Goal: Information Seeking & Learning: Learn about a topic

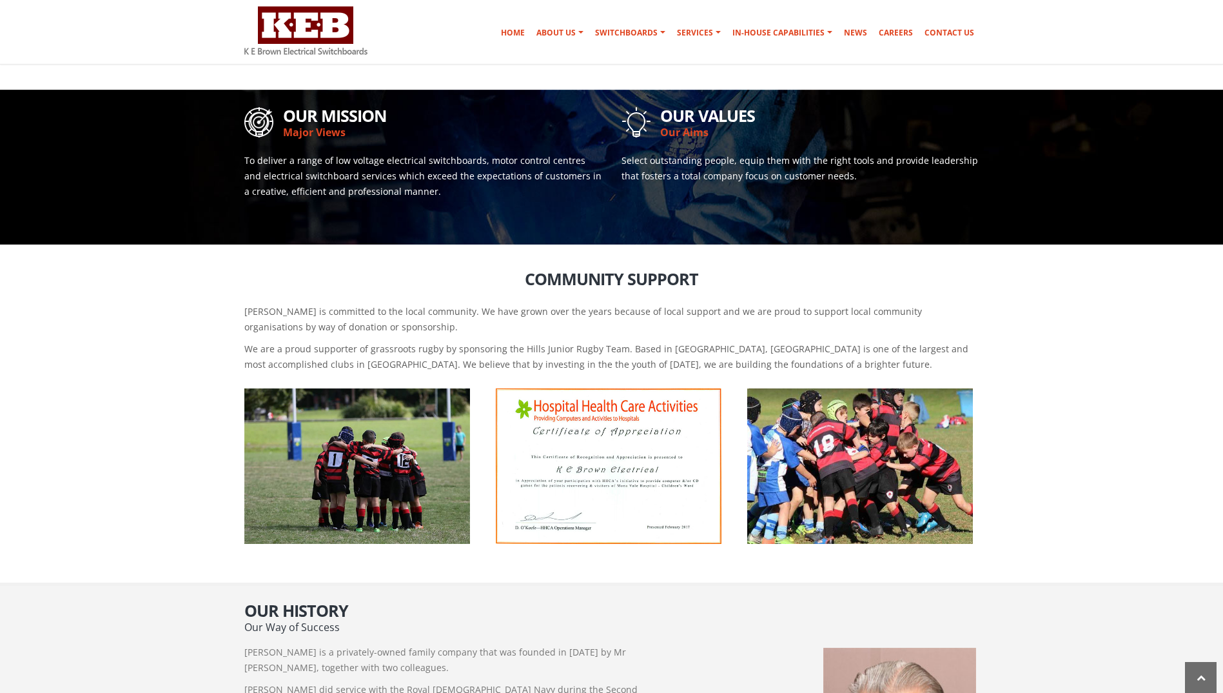
scroll to position [516, 0]
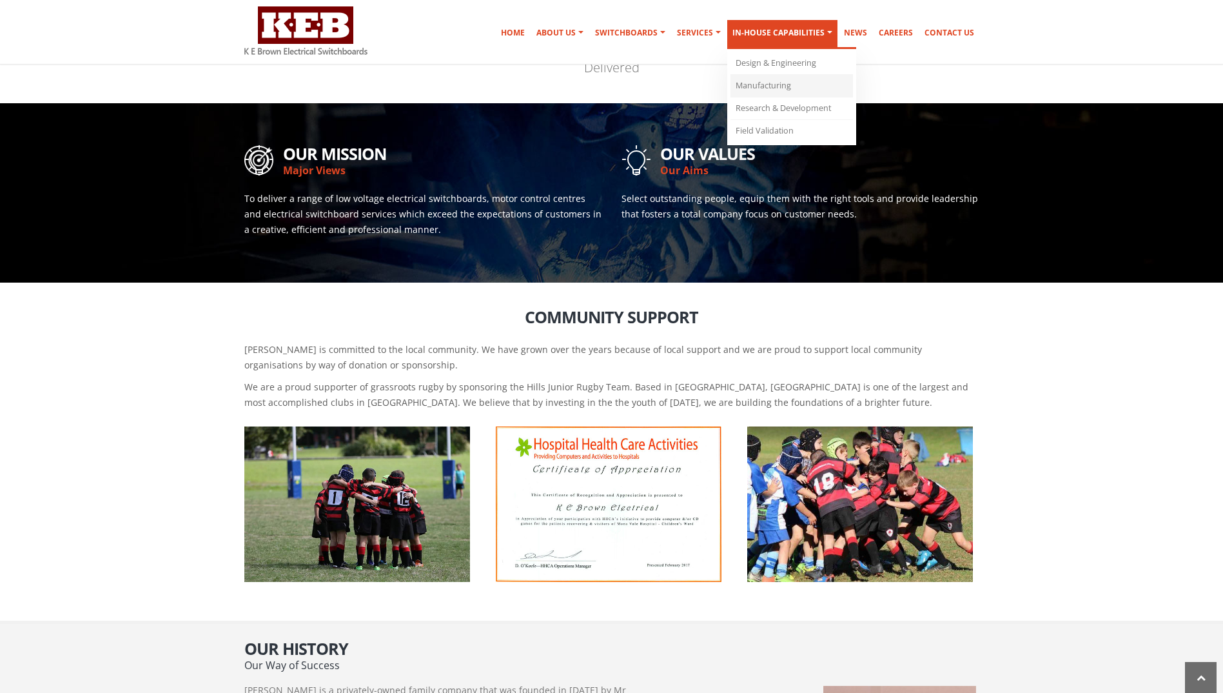
click at [751, 85] on link "Manufacturing" at bounding box center [792, 86] width 123 height 23
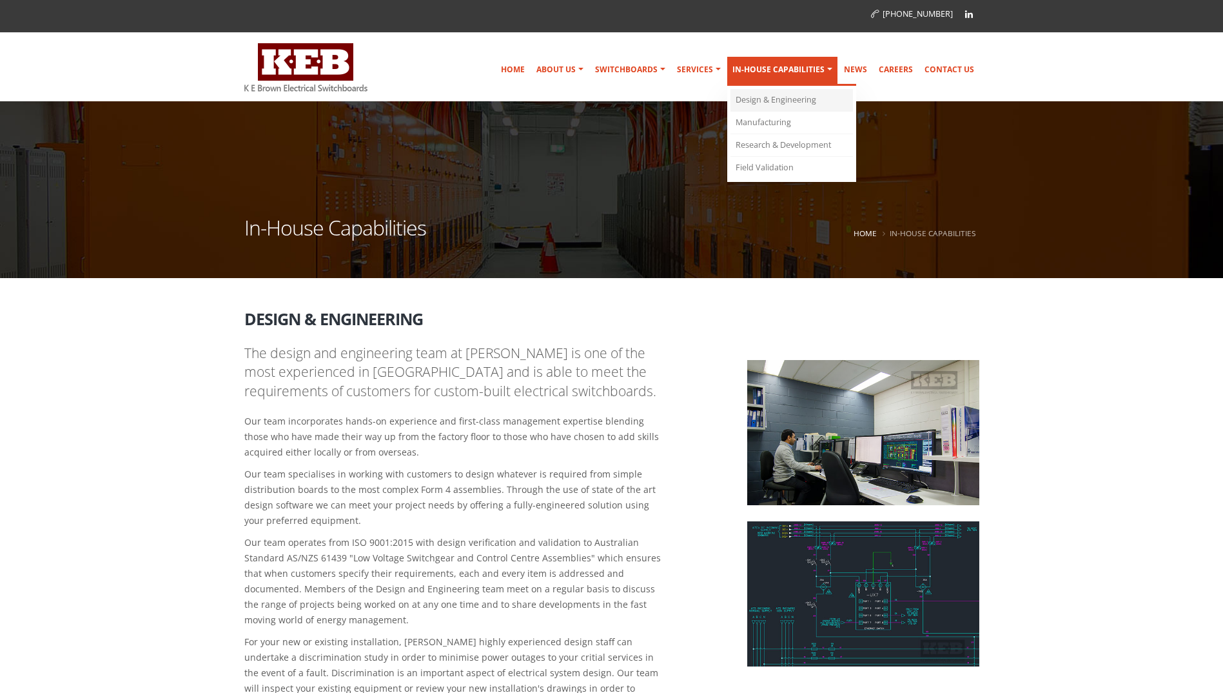
click at [795, 97] on link "Design & Engineering" at bounding box center [792, 100] width 123 height 23
click at [778, 104] on link "Design & Engineering" at bounding box center [792, 100] width 123 height 23
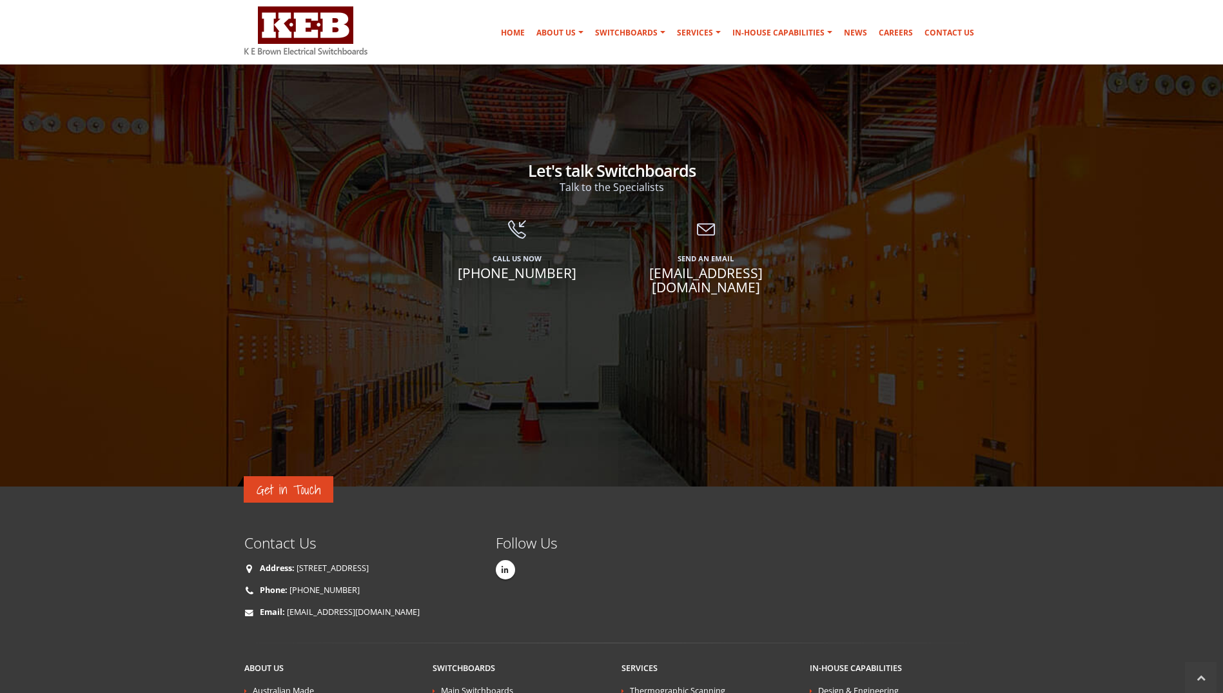
scroll to position [2064, 0]
